Goal: Obtain resource: Obtain resource

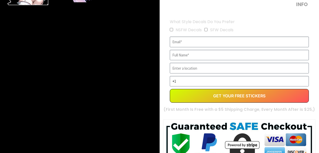
scroll to position [178, 0]
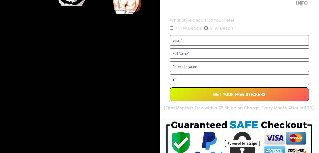
click at [216, 43] on input "EVERGREEN" at bounding box center [239, 40] width 139 height 11
type input "[EMAIL_ADDRESS][DOMAIN_NAME]"
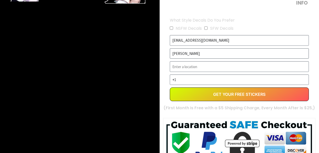
click at [185, 57] on input "[PERSON_NAME]" at bounding box center [239, 53] width 139 height 11
type input "[PERSON_NAME]"
click at [205, 61] on input "EVERGREEN" at bounding box center [239, 66] width 139 height 11
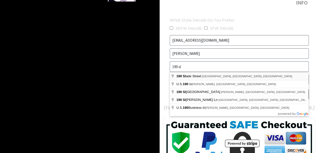
type input "[STREET_ADDRESS][PERSON_NAME]"
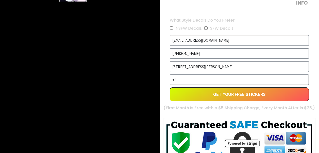
click at [193, 77] on input "+1" at bounding box center [239, 79] width 139 height 11
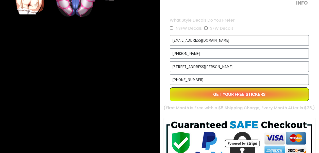
type input "[PHONE_NUMBER]"
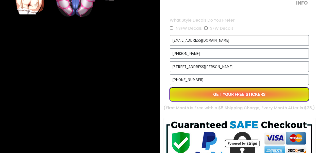
click at [250, 95] on button "Get Your Free Stickers" at bounding box center [239, 94] width 139 height 14
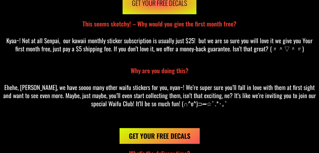
scroll to position [4154, 0]
